Goal: Communication & Community: Answer question/provide support

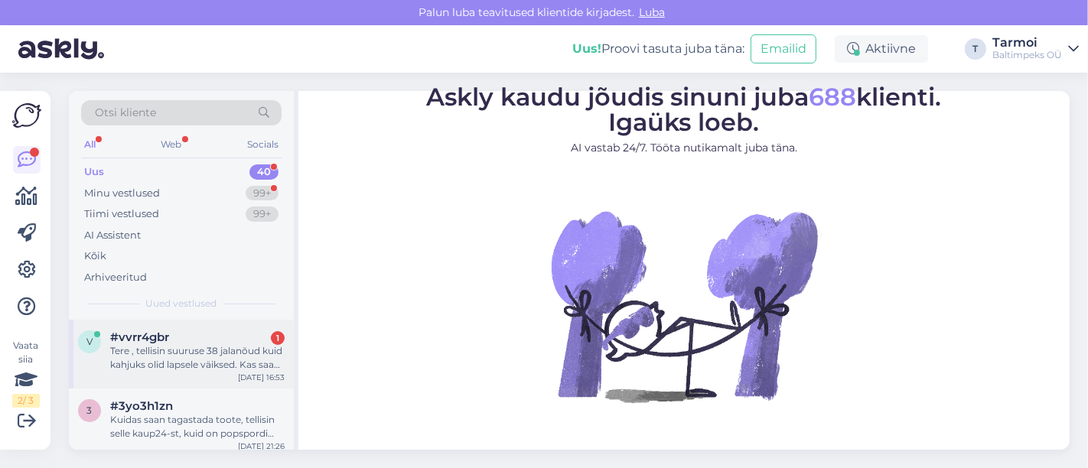
click at [239, 349] on div "Tere , tellisin suuruse 38 jalanõud kuid kahjuks olid lapsele väiksed. Kas saan…" at bounding box center [197, 358] width 174 height 28
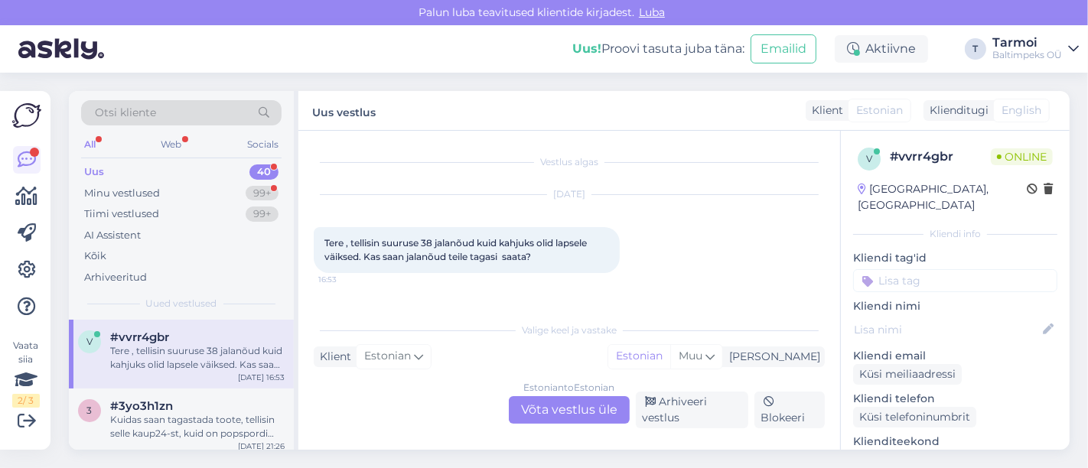
click at [530, 406] on div "Estonian to Estonian Võta vestlus üle" at bounding box center [569, 410] width 121 height 28
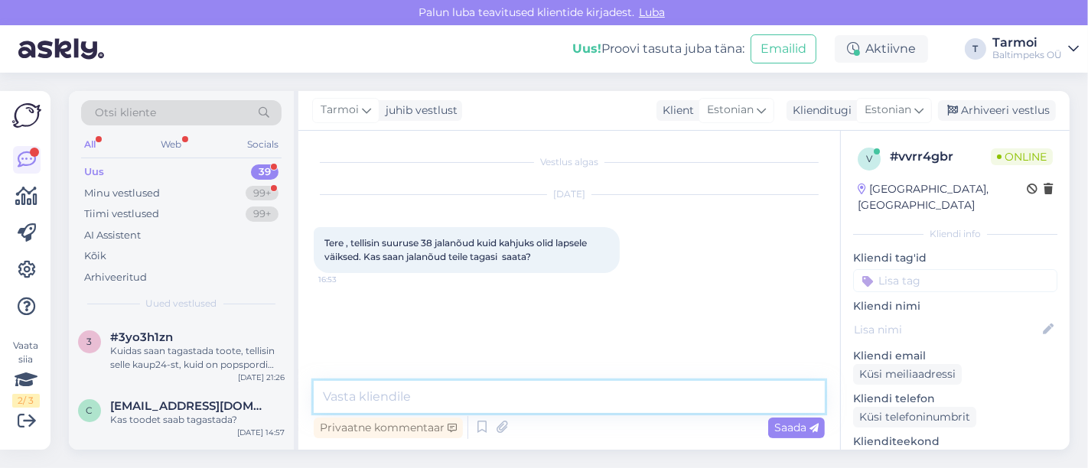
click at [436, 383] on textarea at bounding box center [569, 397] width 511 height 32
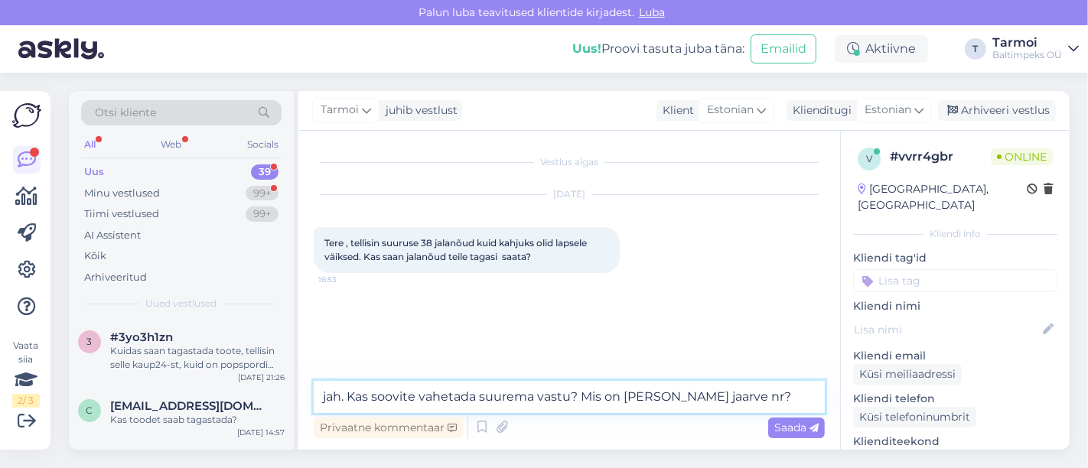
click at [697, 405] on textarea "jah. Kas soovite vahetada suurema vastu? Mis on [PERSON_NAME] jaarve nr?" at bounding box center [569, 397] width 511 height 32
type textarea "jah. Kas soovite vahetada suurema vastu? Mis on [PERSON_NAME] [PERSON_NAME] nr?"
click at [811, 429] on icon at bounding box center [814, 428] width 9 height 9
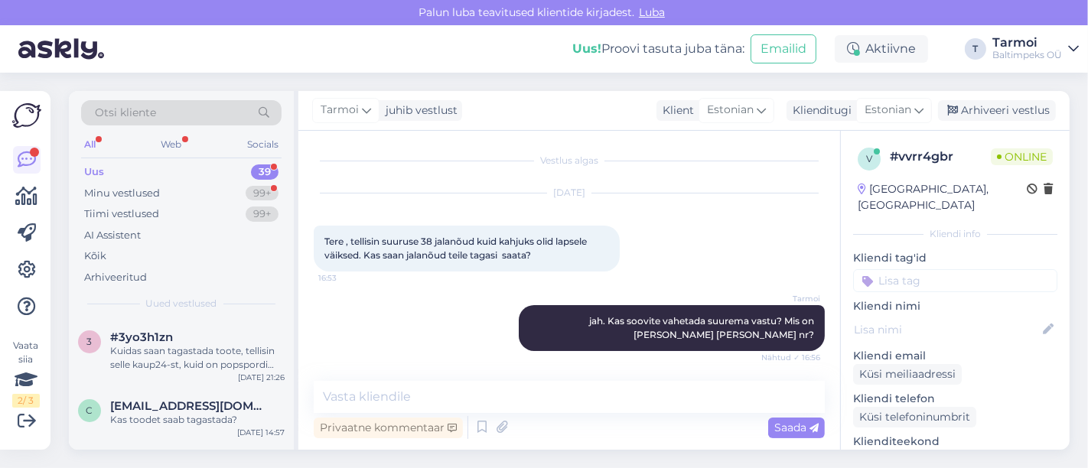
scroll to position [133, 0]
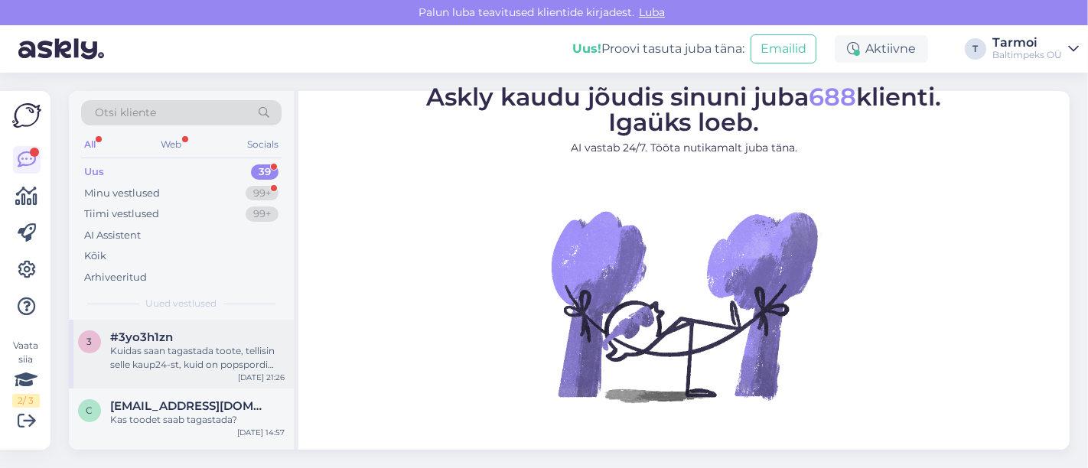
click at [141, 341] on span "#3yo3h1zn" at bounding box center [141, 338] width 63 height 14
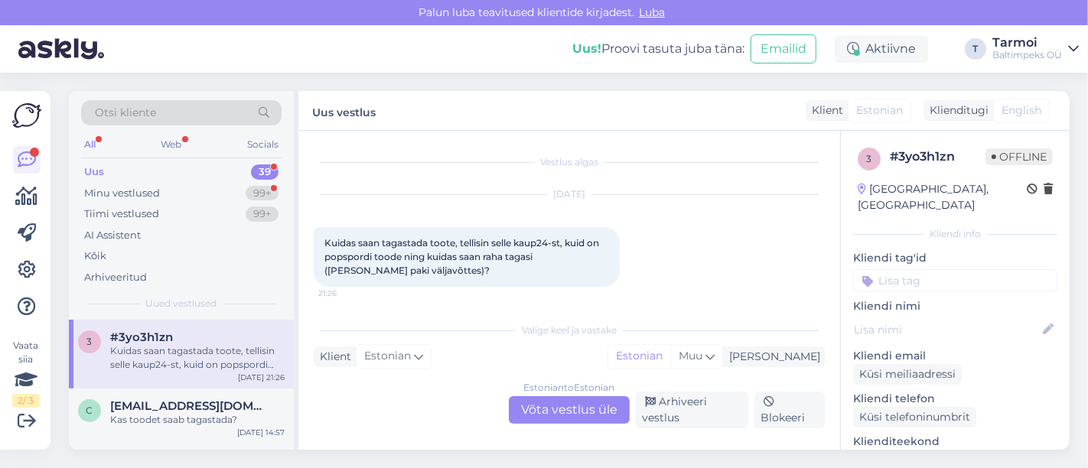
scroll to position [2, 0]
click at [138, 194] on div "Minu vestlused" at bounding box center [122, 193] width 76 height 15
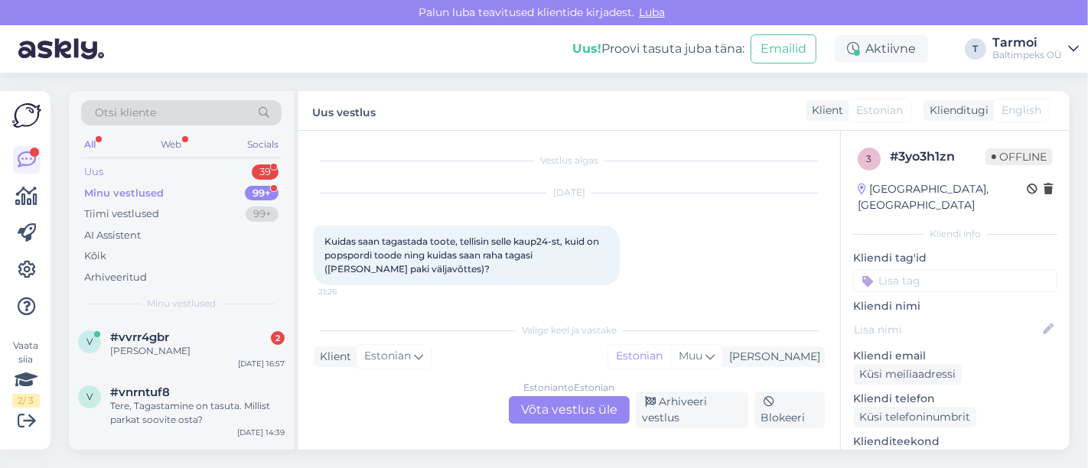
click at [266, 167] on div "39" at bounding box center [265, 172] width 27 height 15
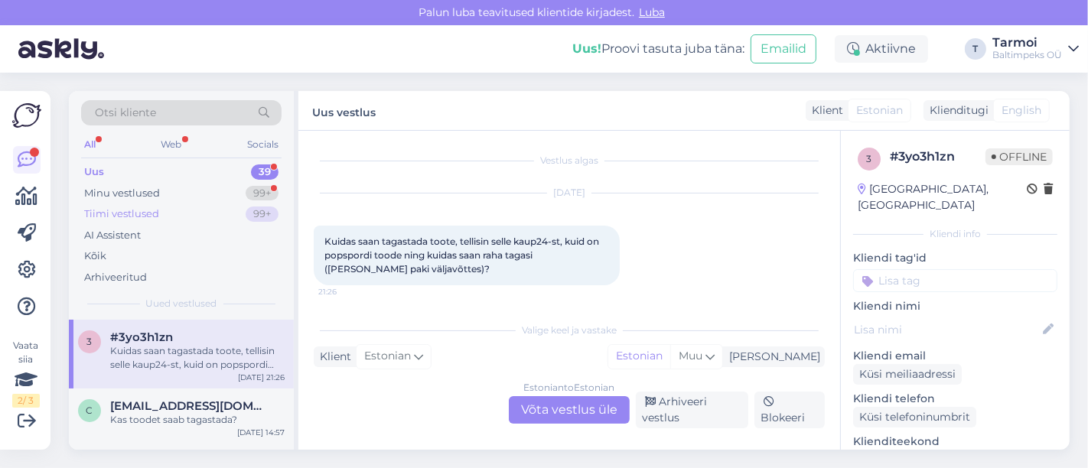
click at [252, 208] on div "99+" at bounding box center [262, 214] width 33 height 15
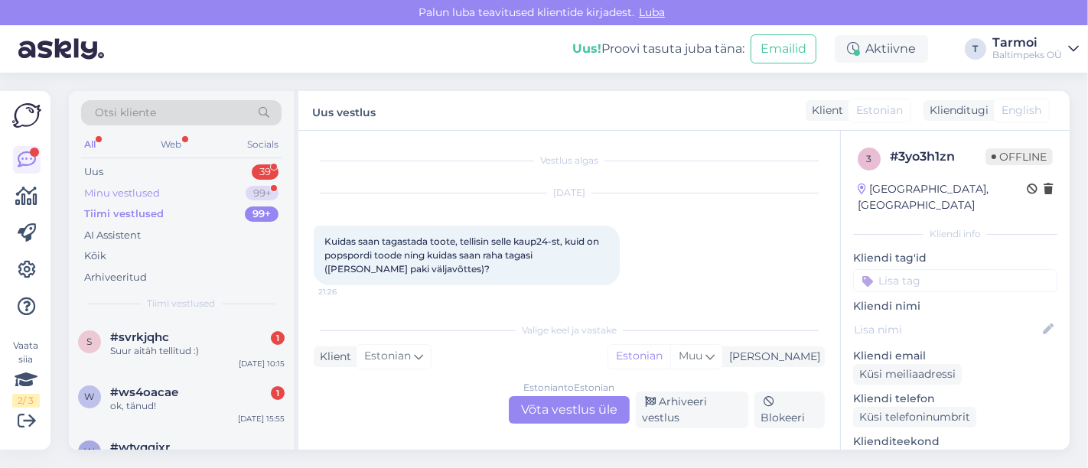
click at [120, 195] on div "Minu vestlused" at bounding box center [122, 193] width 76 height 15
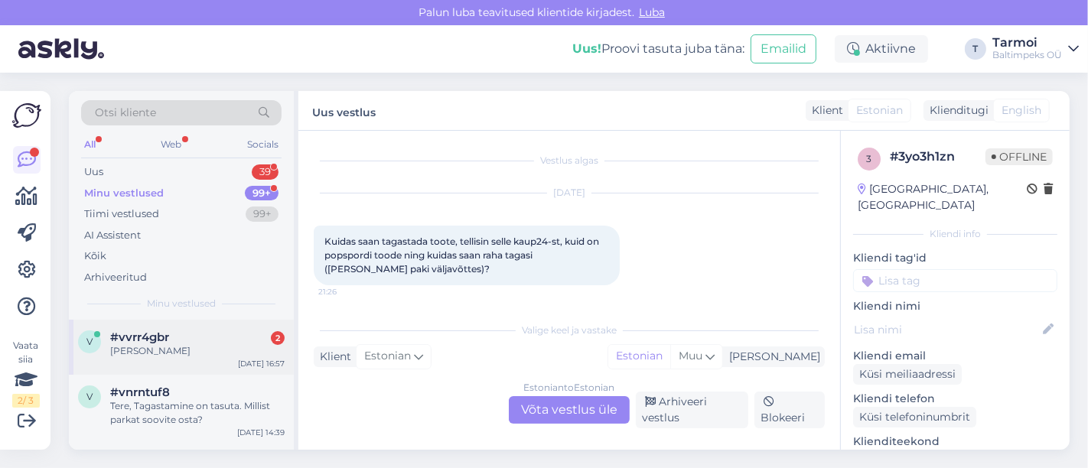
click at [135, 345] on div "[PERSON_NAME]" at bounding box center [197, 351] width 174 height 14
